Goal: Find specific page/section: Find specific page/section

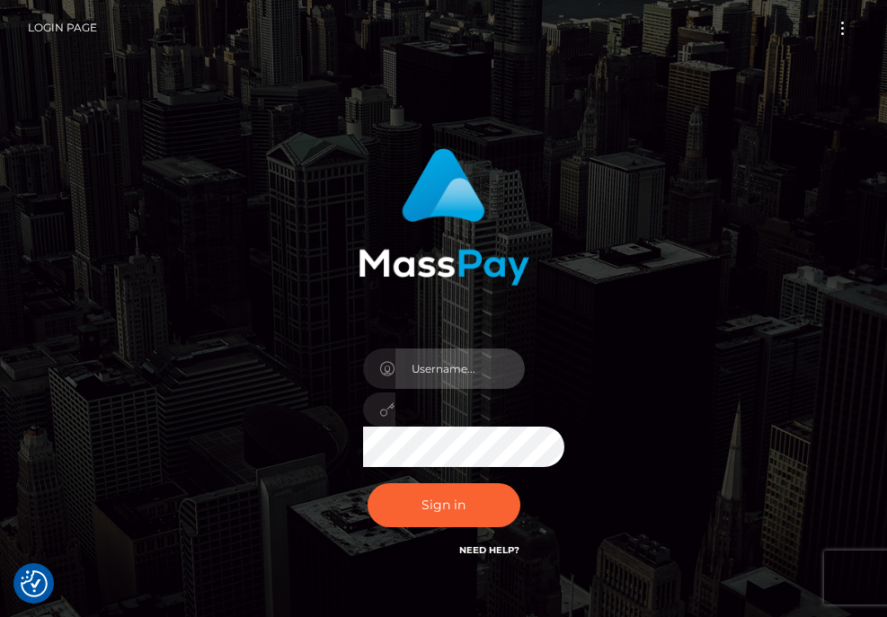
type input "aluasupport"
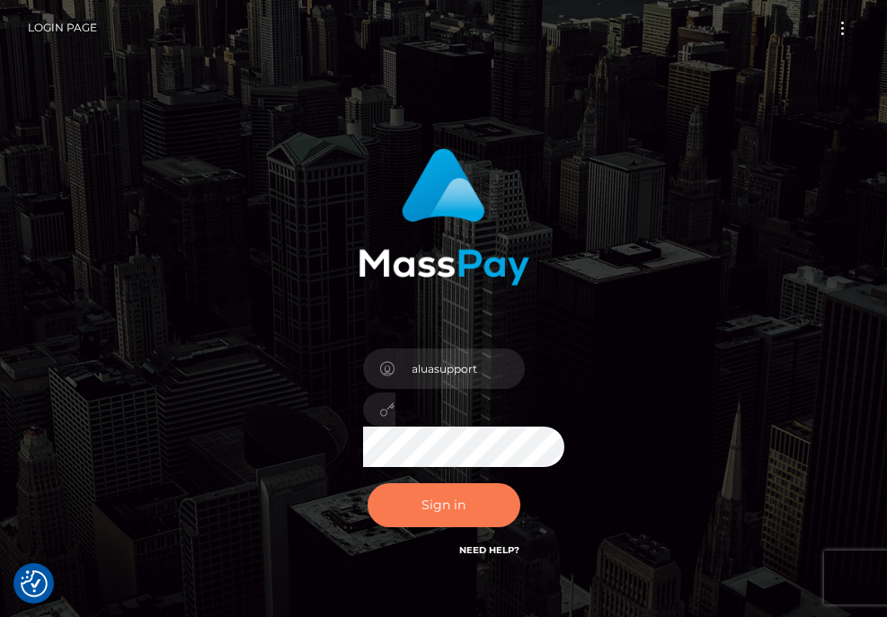
click at [424, 522] on button "Sign in" at bounding box center [443, 505] width 153 height 44
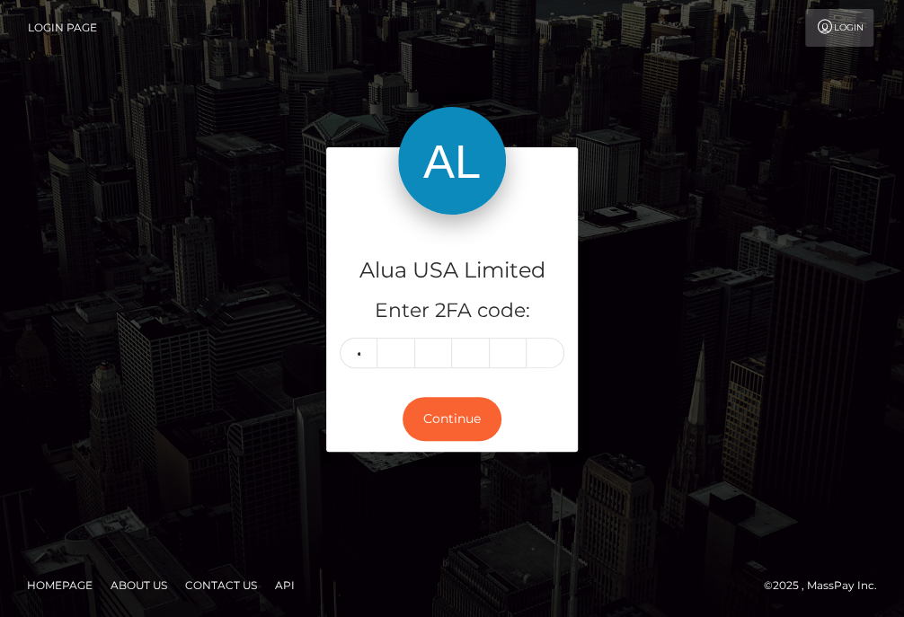
type input "6"
type input "4"
type input "6"
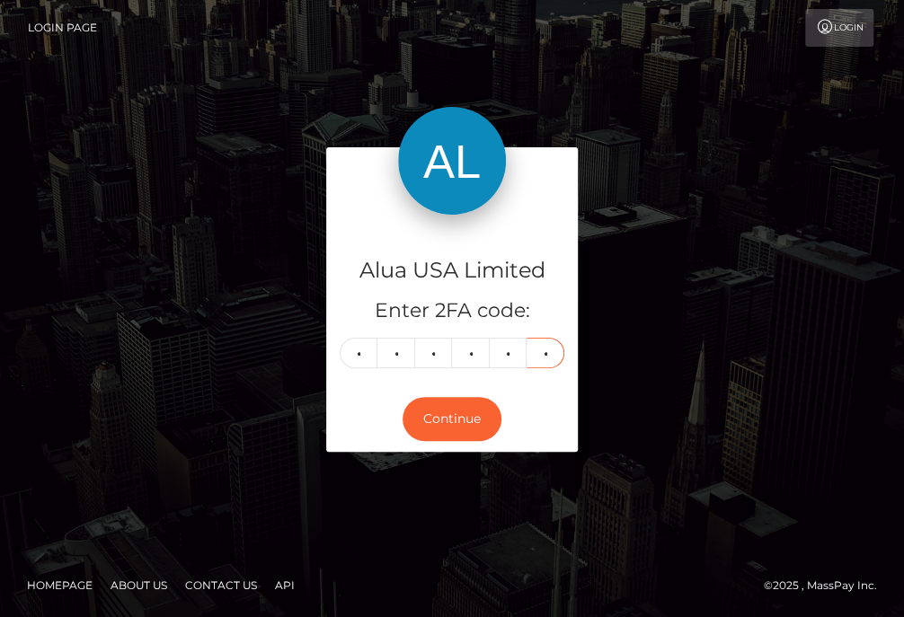
type input "1"
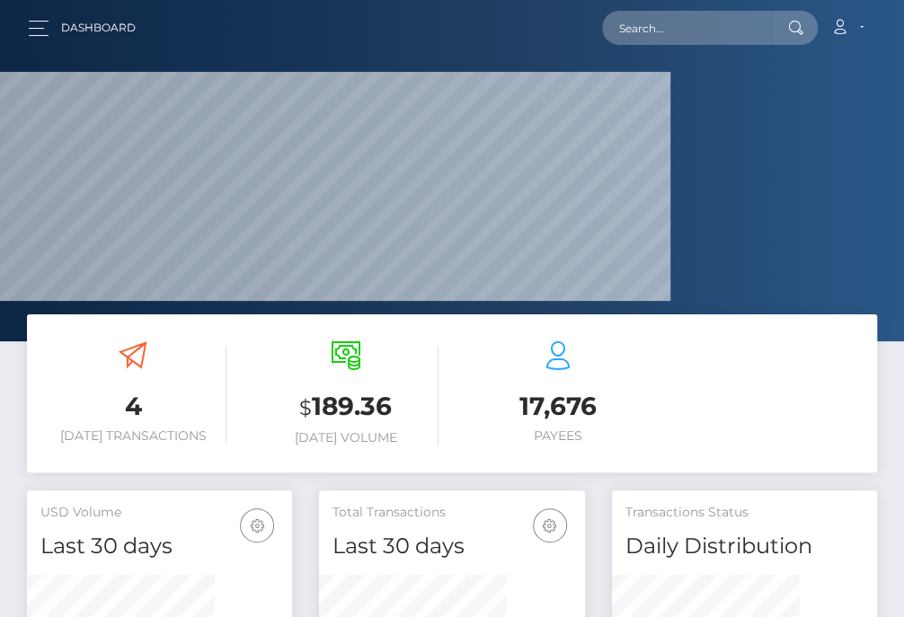
scroll to position [350, 187]
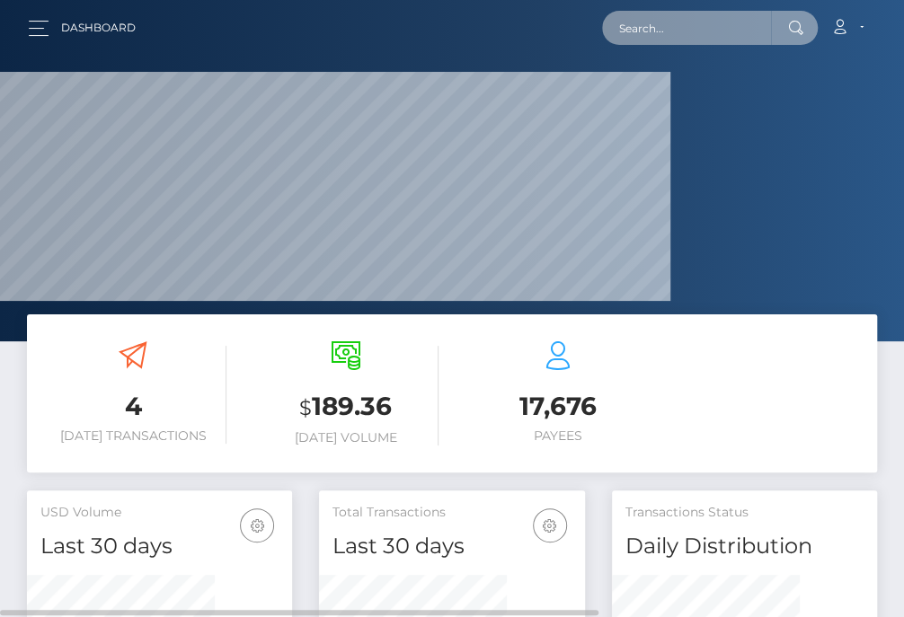
click at [694, 30] on input "text" at bounding box center [686, 28] width 169 height 34
paste input "63f3b0aa1fe6601db309284b"
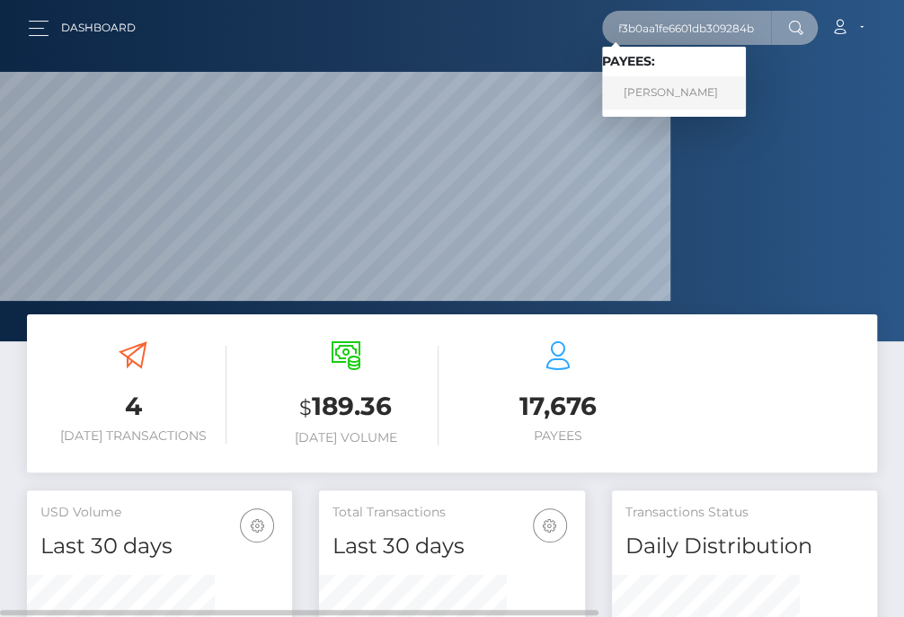
type input "63f3b0aa1fe6601db309284b"
drag, startPoint x: 679, startPoint y: 98, endPoint x: 582, endPoint y: 67, distance: 101.7
click at [679, 97] on link "REBECCA LEIGH KAY" at bounding box center [674, 92] width 144 height 33
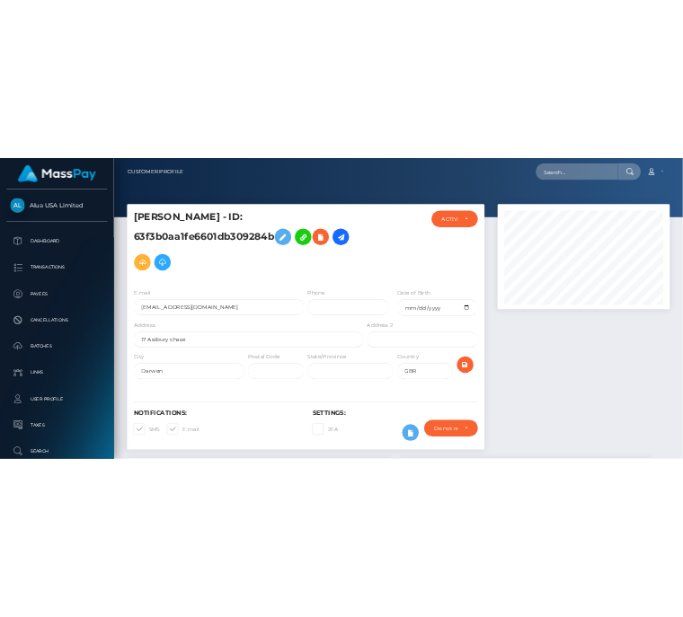
scroll to position [674, 0]
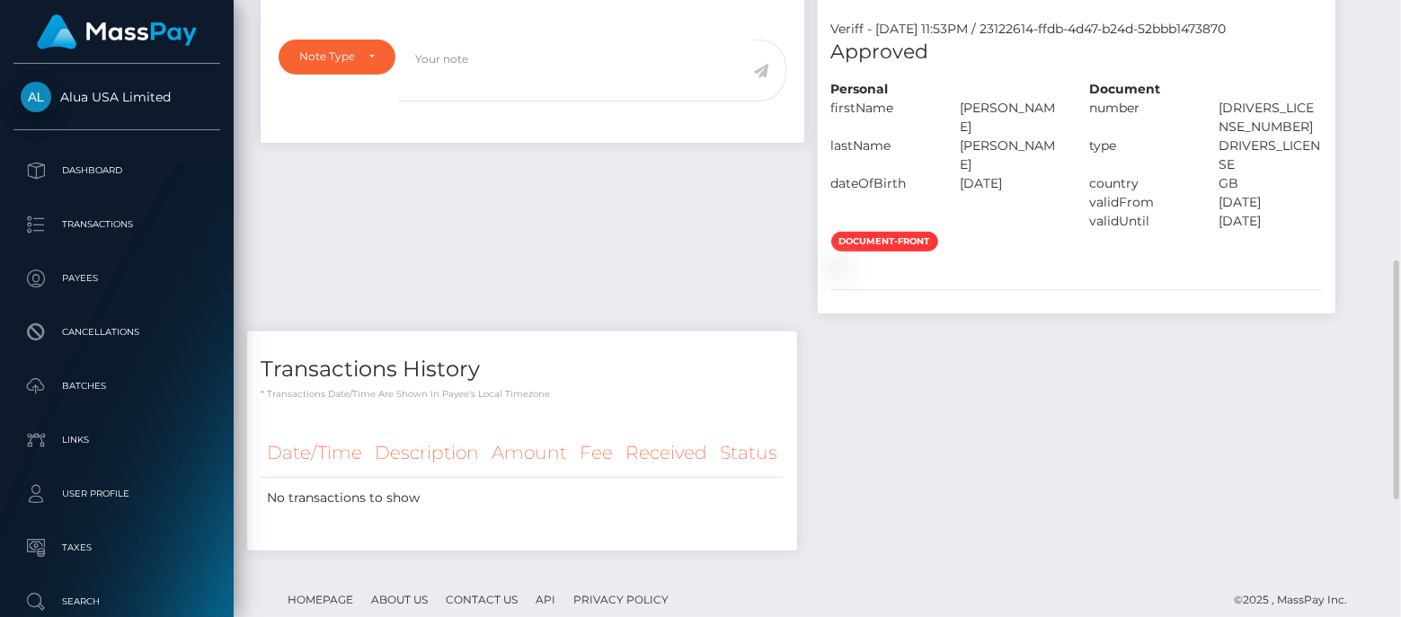
click at [534, 332] on div "Notes Note Type Compliance Clear Compliance General Note Type" at bounding box center [532, 137] width 571 height 390
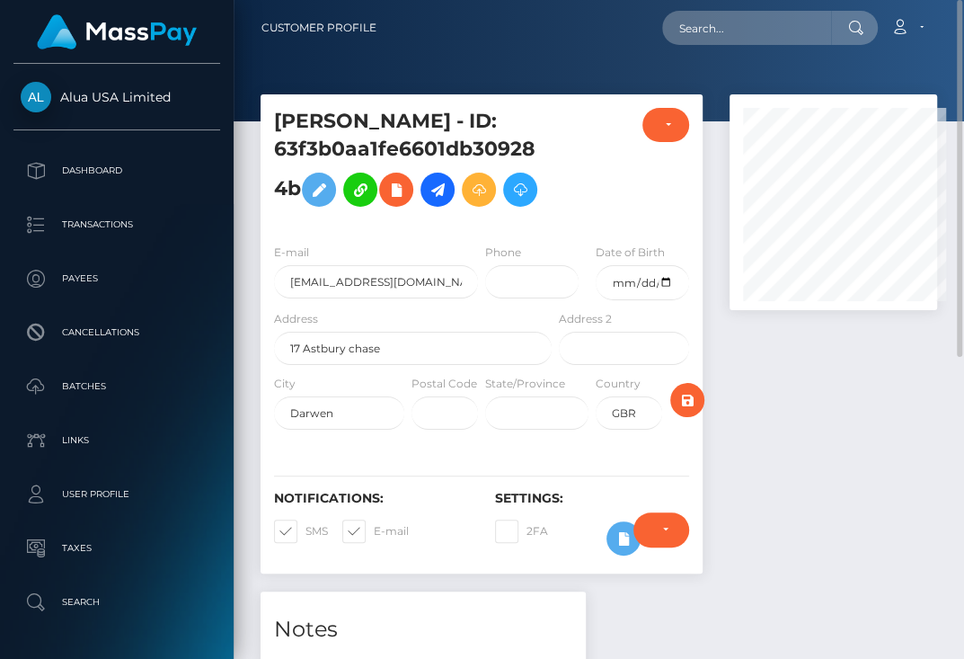
scroll to position [0, 0]
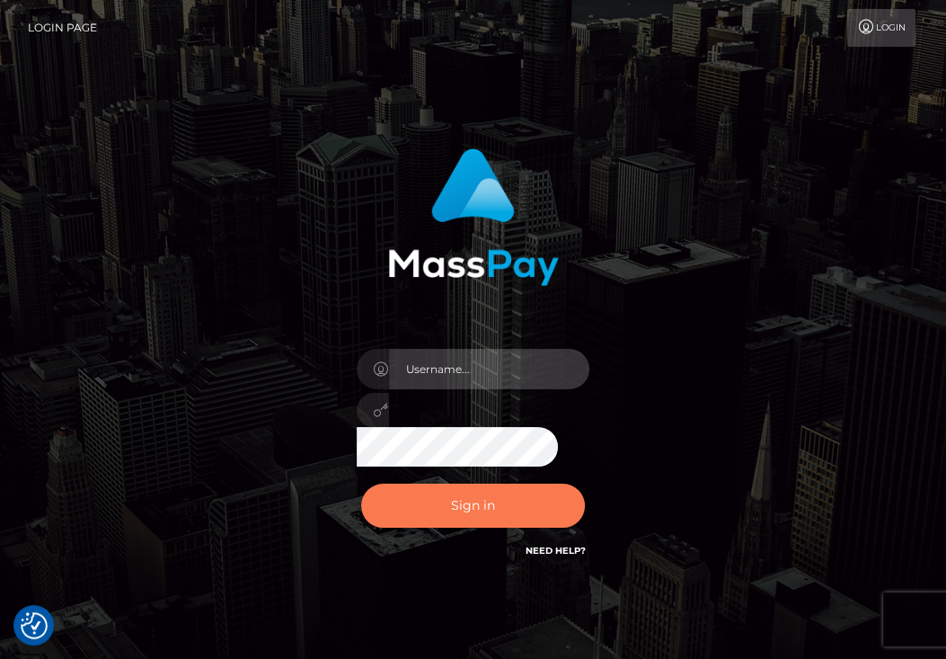
type input "aluasupport"
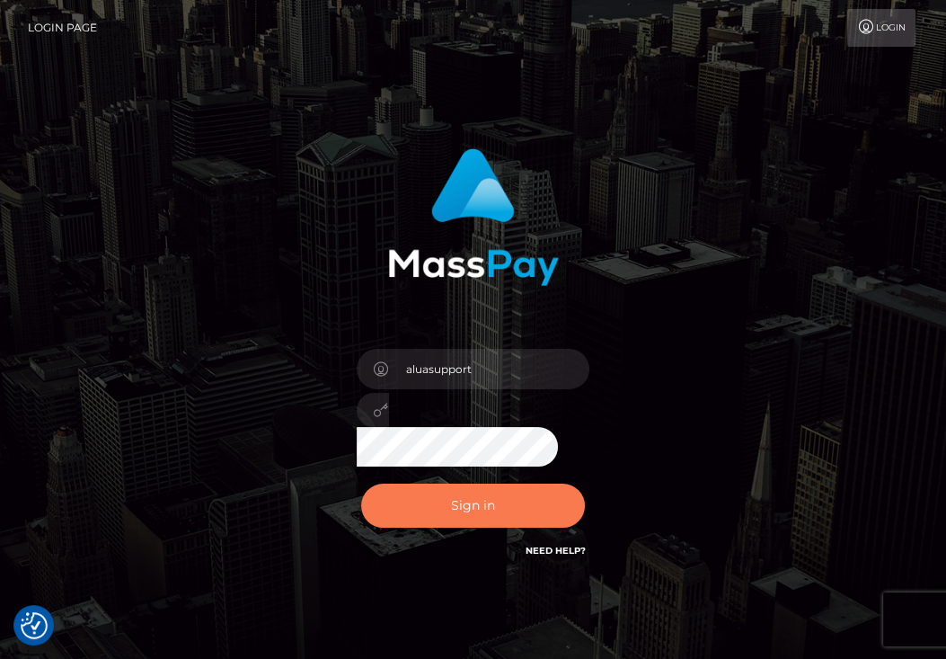
click at [488, 505] on button "Sign in" at bounding box center [473, 505] width 225 height 44
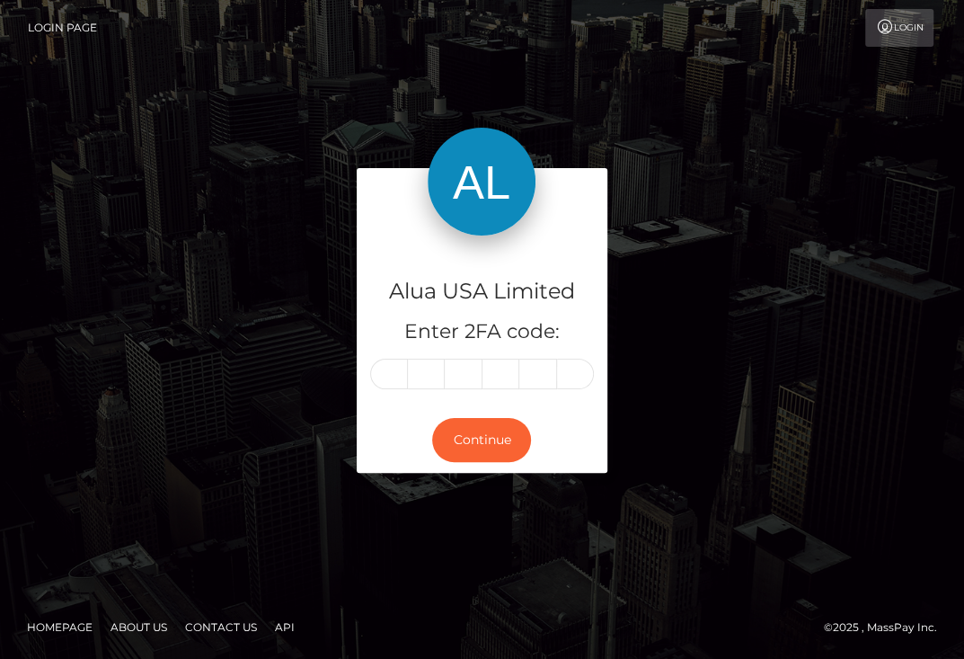
click at [392, 370] on input "text" at bounding box center [389, 373] width 38 height 31
type input "3"
type input "6"
type input "7"
type input "8"
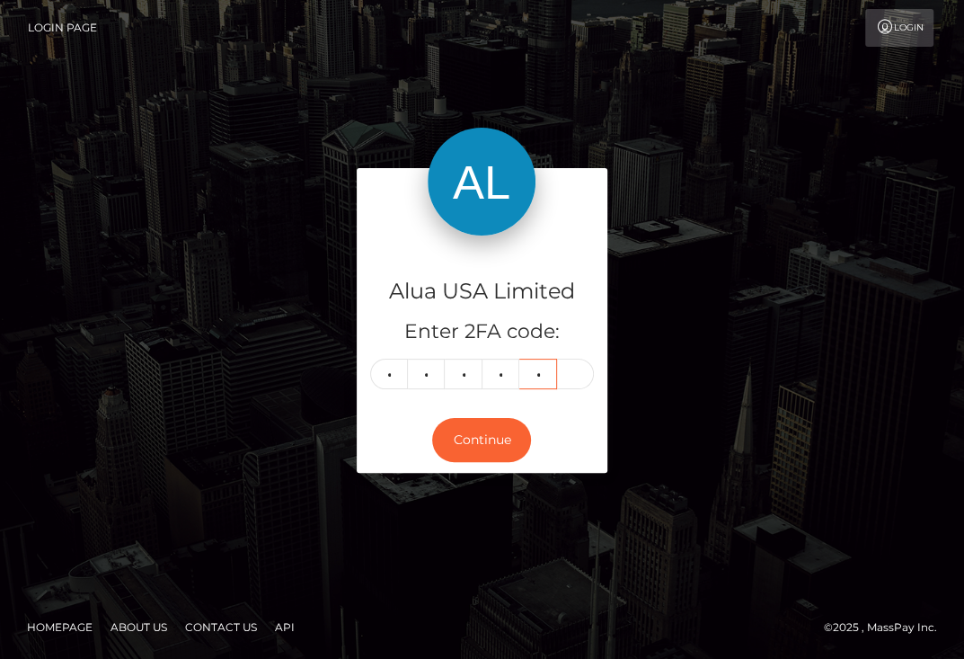
type input "5"
type input "0"
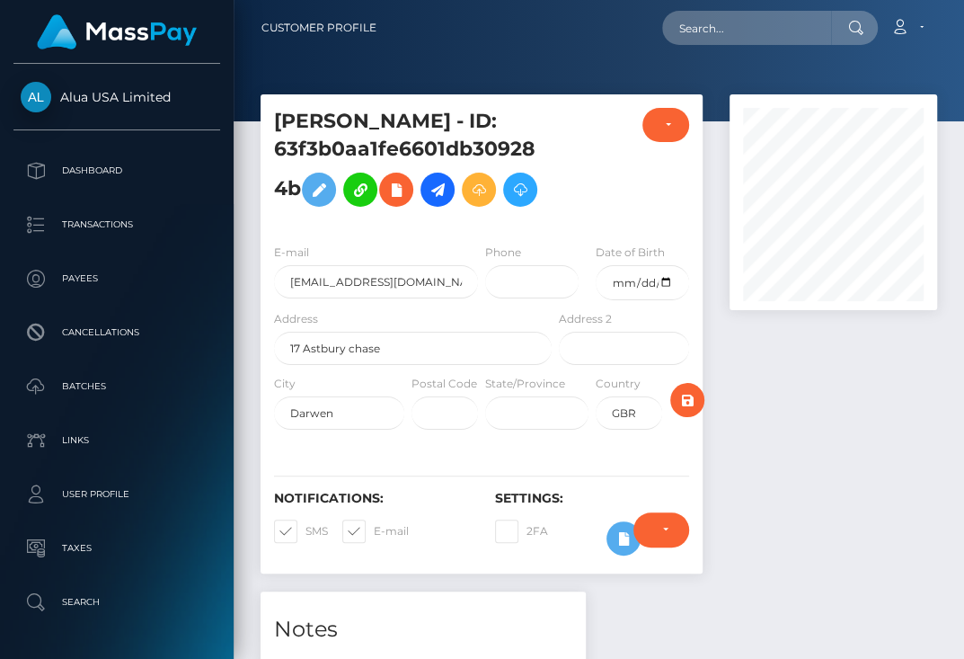
scroll to position [215, 207]
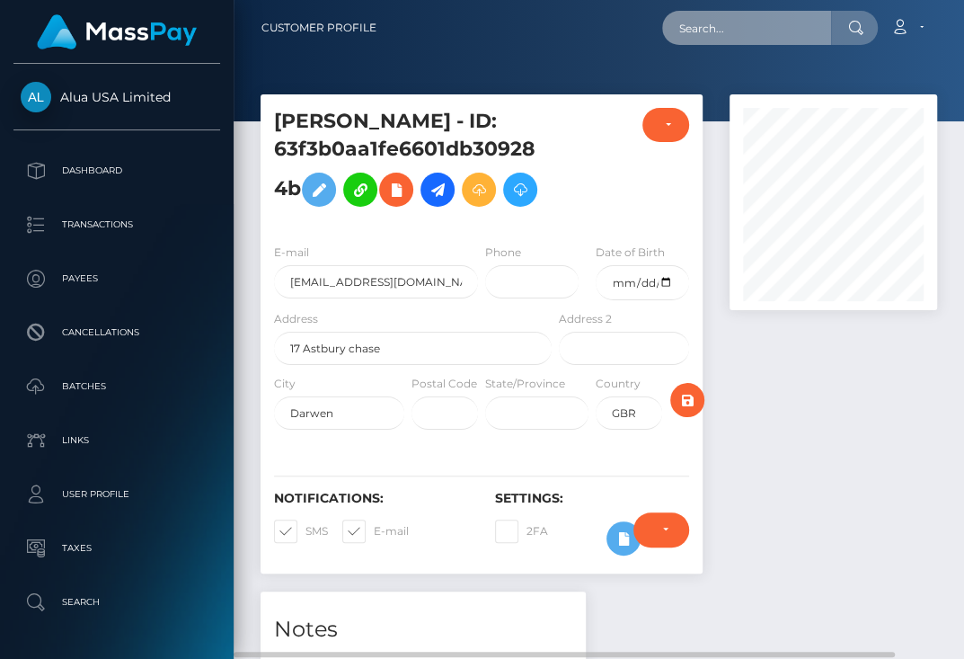
click at [751, 31] on input "text" at bounding box center [746, 28] width 169 height 34
paste input "64e90516c023e3152c05da67"
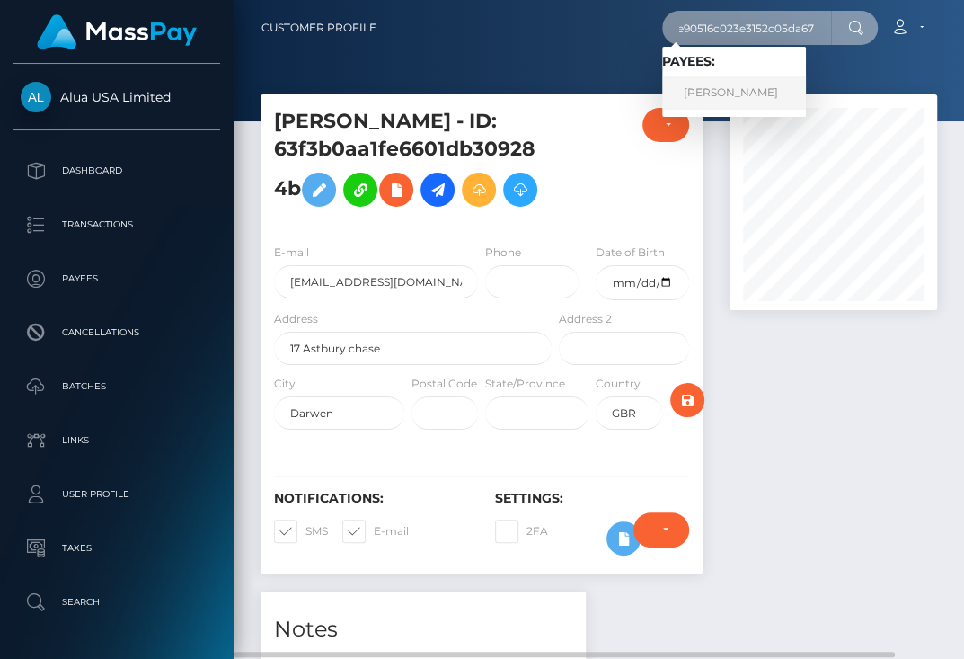
type input "64e90516c023e3152c05da67"
click at [727, 88] on link "Charlotte Kemp" at bounding box center [734, 92] width 144 height 33
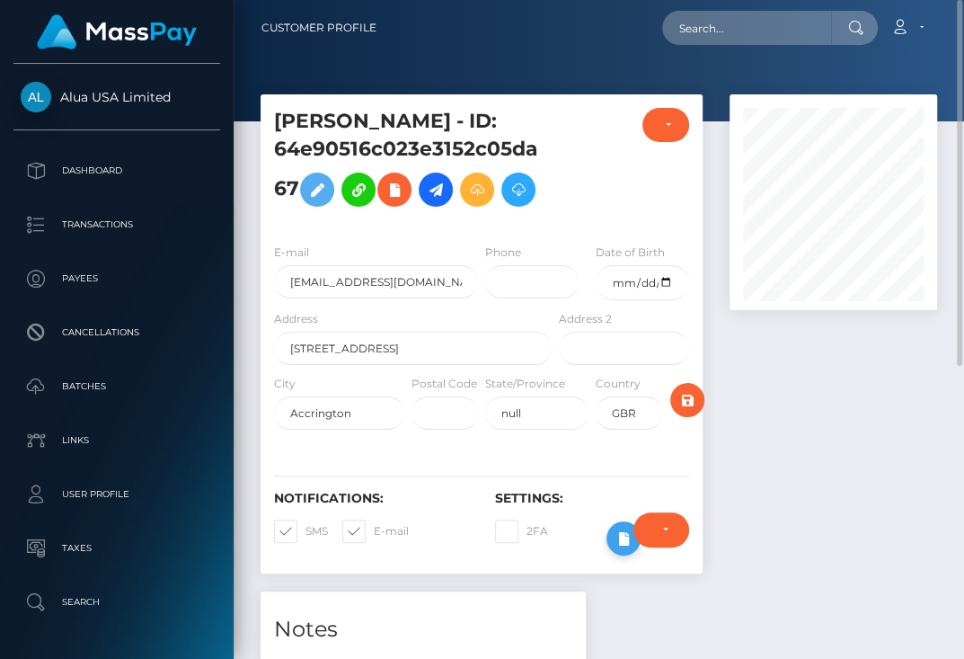
click at [615, 550] on icon at bounding box center [624, 538] width 22 height 22
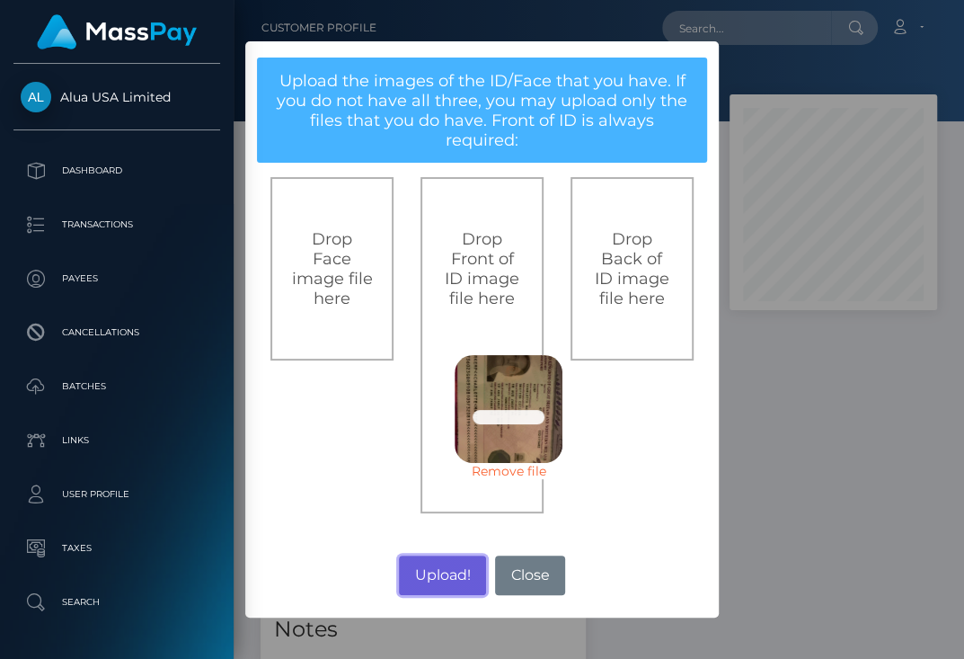
click at [429, 583] on button "Upload!" at bounding box center [442, 575] width 87 height 40
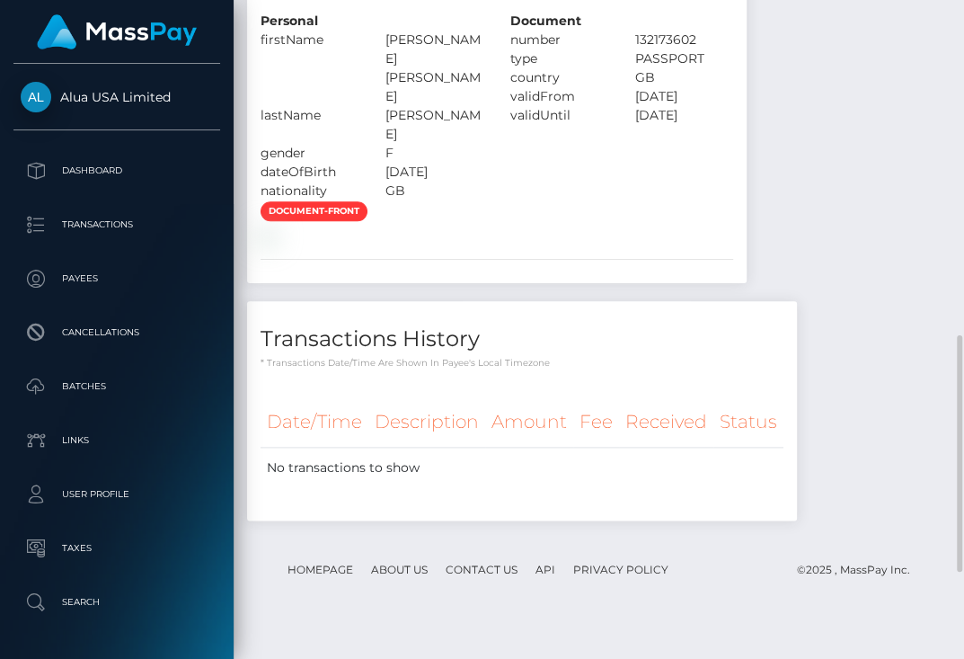
scroll to position [936, 0]
